Goal: Information Seeking & Learning: Check status

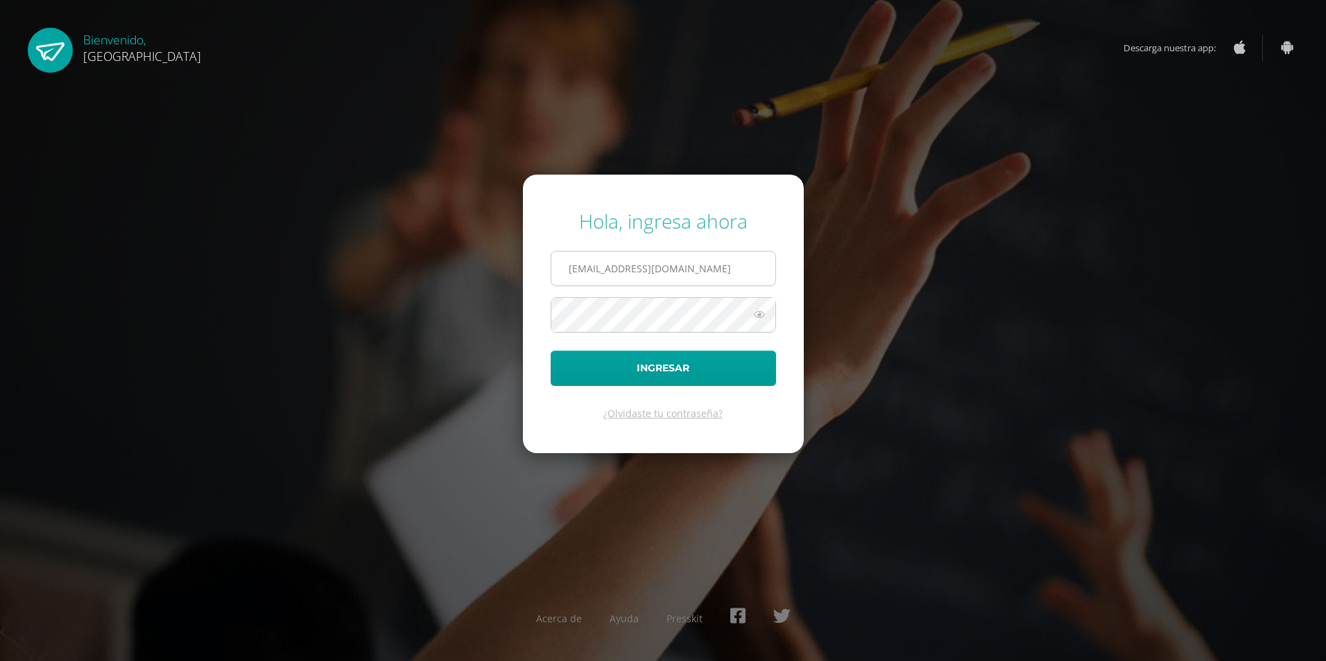
click at [741, 275] on input "[EMAIL_ADDRESS][DOMAIN_NAME]" at bounding box center [663, 269] width 224 height 34
type input "2"
type input "2019171"
click at [550, 351] on button "Ingresar" at bounding box center [662, 368] width 225 height 35
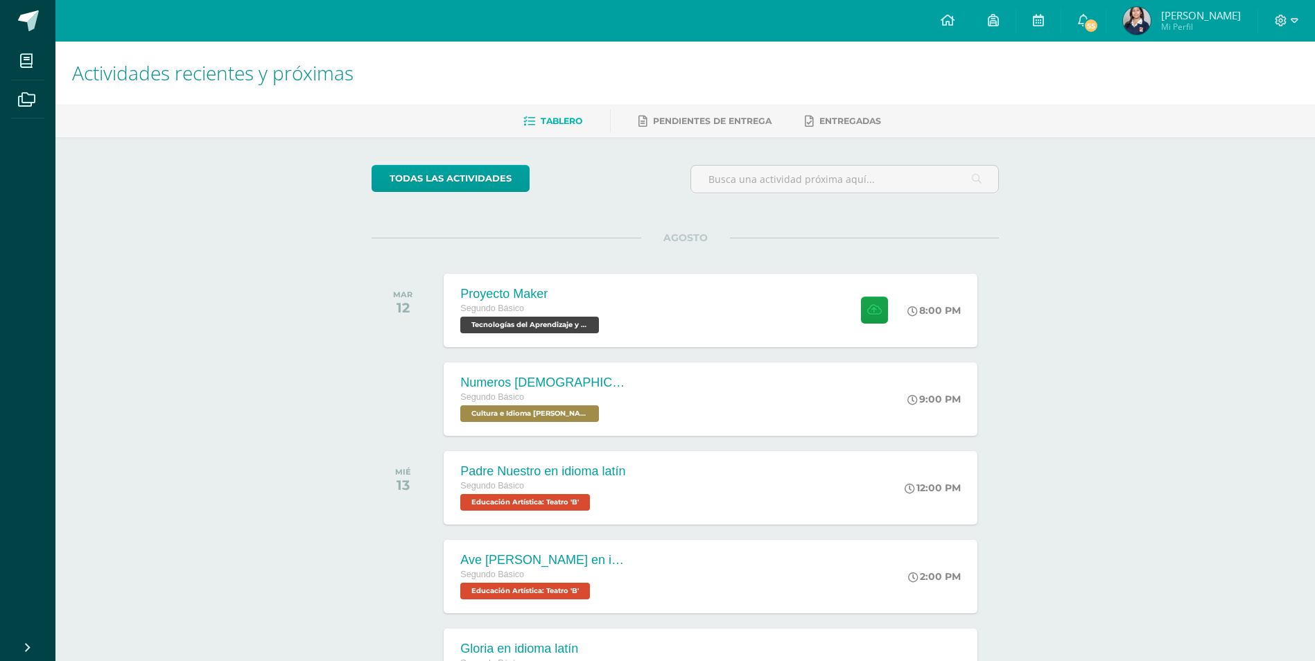
click at [1145, 26] on img at bounding box center [1137, 21] width 28 height 28
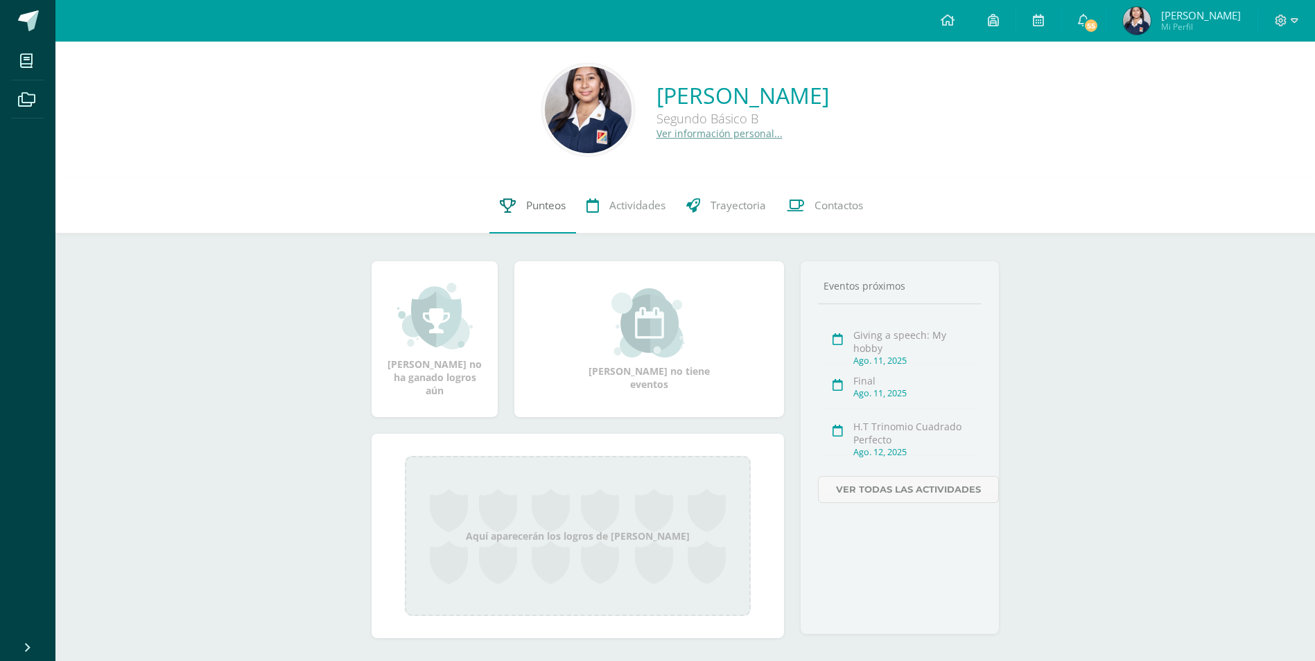
click at [526, 225] on link "Punteos" at bounding box center [532, 205] width 87 height 55
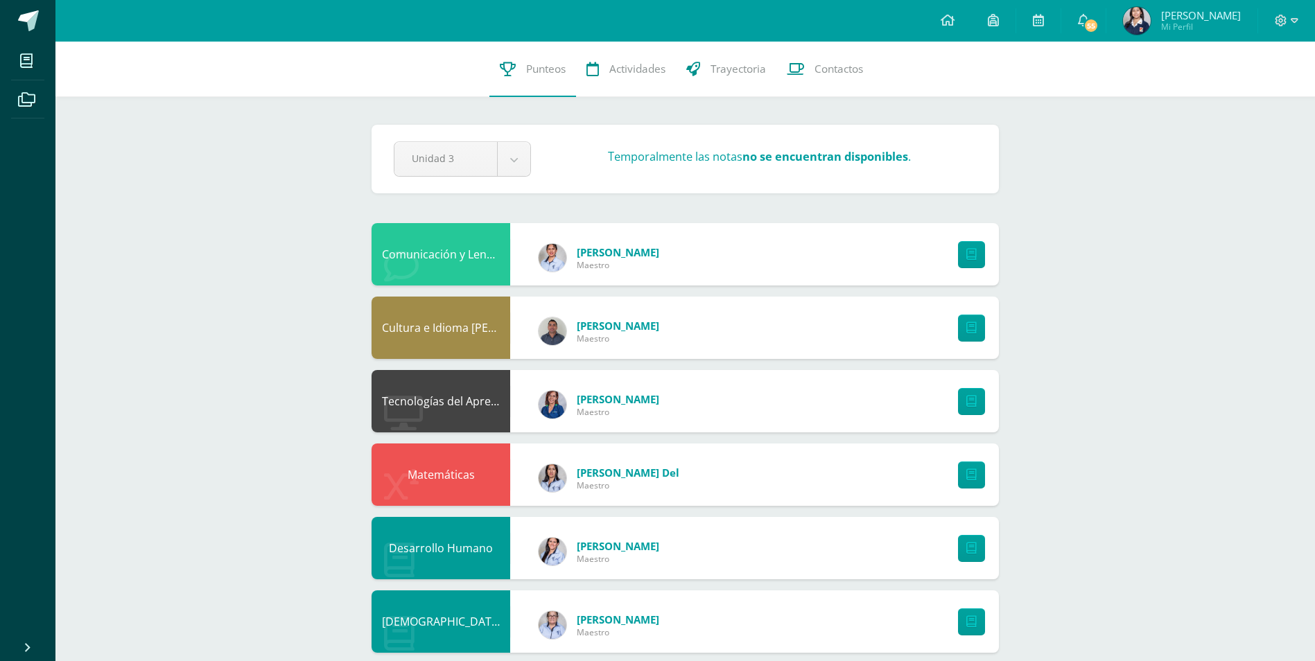
click at [856, 242] on div "Comunicación y Lenguaje Idioma Extranjero Inglés Elubia Esquivel Maestro" at bounding box center [685, 254] width 627 height 62
click at [828, 269] on div "Comunicación y Lenguaje Idioma Extranjero Inglés Elubia Esquivel Maestro" at bounding box center [685, 254] width 627 height 62
click at [416, 261] on icon at bounding box center [401, 266] width 35 height 35
click at [617, 263] on span "Maestro" at bounding box center [618, 265] width 83 height 12
click at [972, 258] on icon at bounding box center [971, 255] width 10 height 12
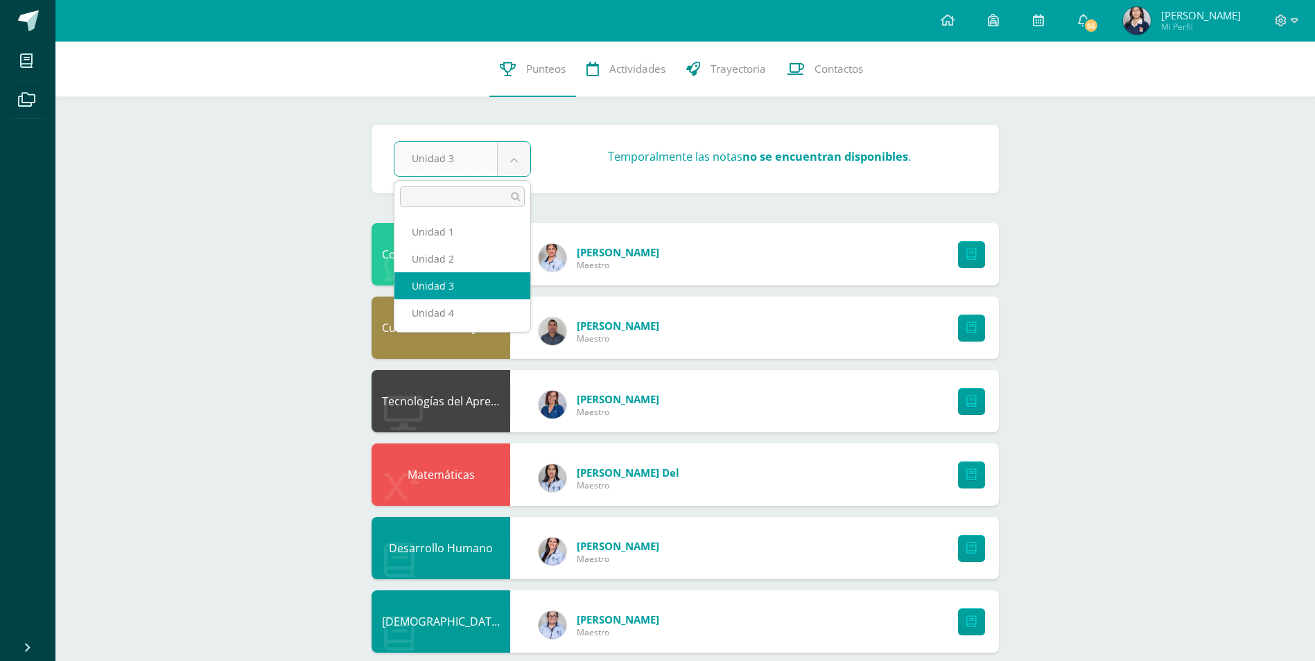
select select "Unidad 2"
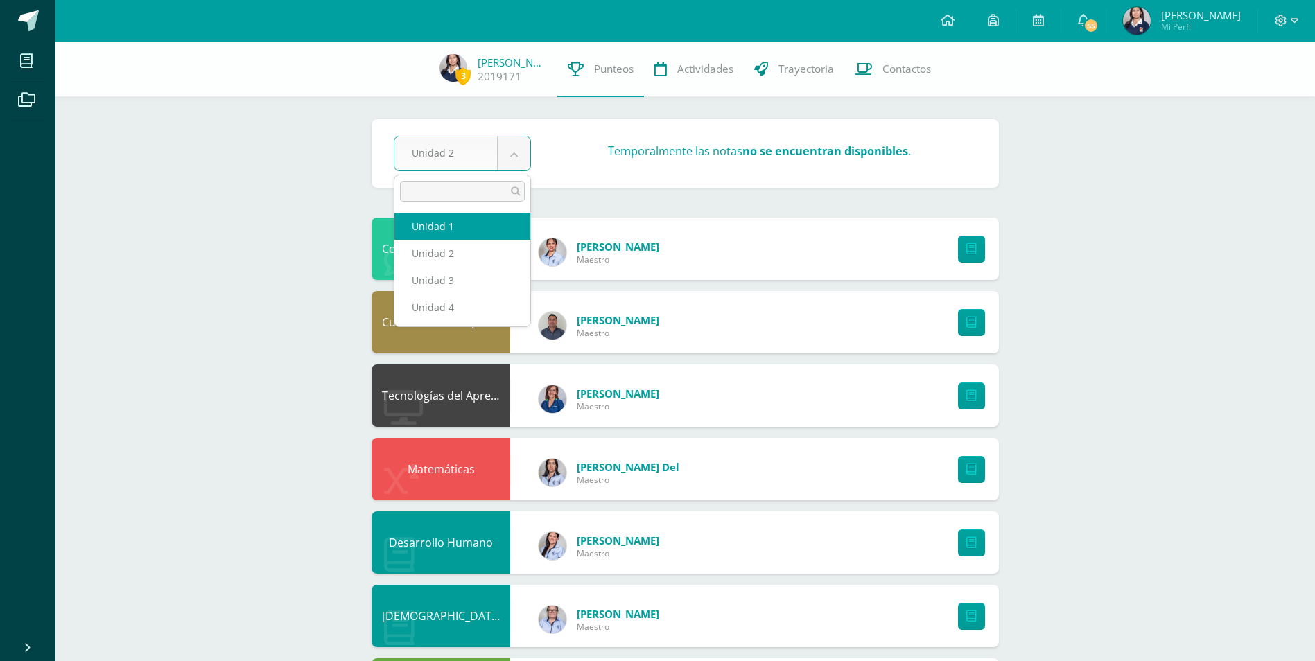
select select "Unidad 1"
select select "Unidad 3"
